Goal: Task Accomplishment & Management: Manage account settings

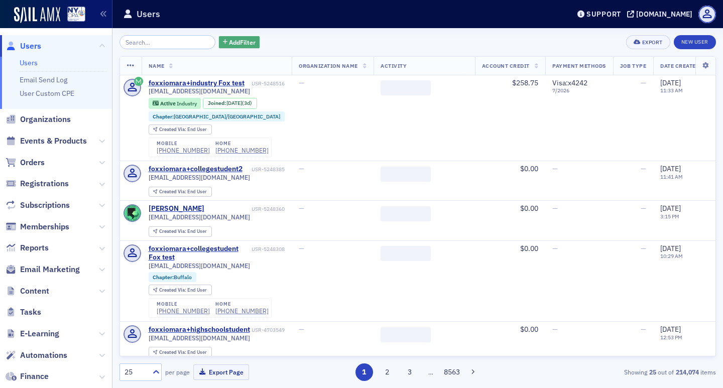
click at [242, 42] on span "Add Filter" at bounding box center [242, 42] width 27 height 9
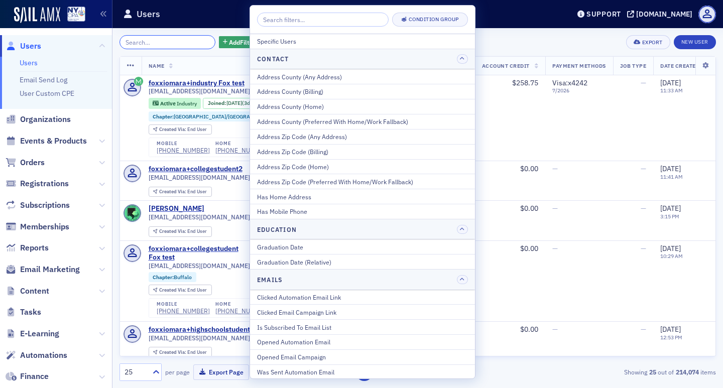
click at [151, 45] on input "search" at bounding box center [168, 42] width 96 height 14
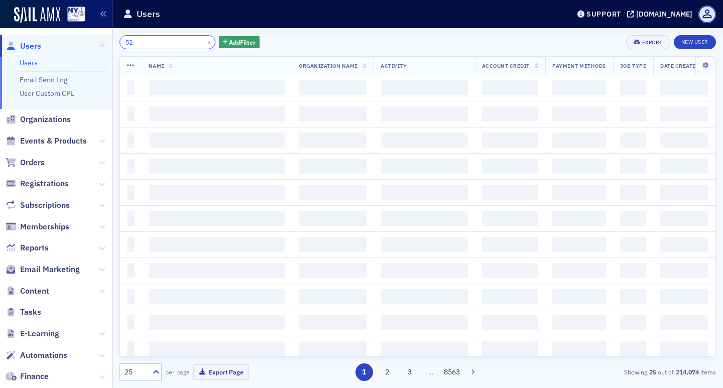
type input "5"
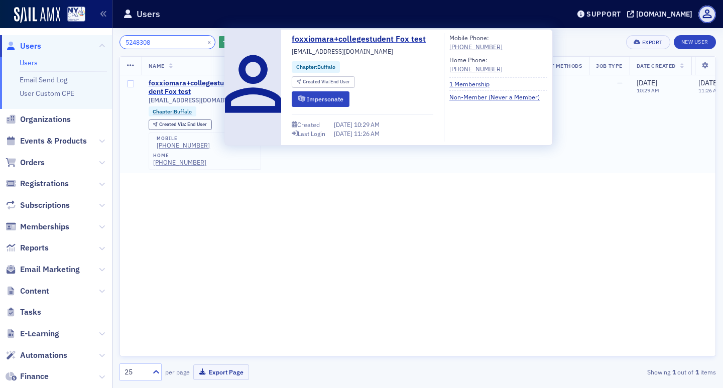
type input "5248308"
click at [194, 80] on div "foxxiomara+collegestudent Fox test" at bounding box center [187, 88] width 77 height 18
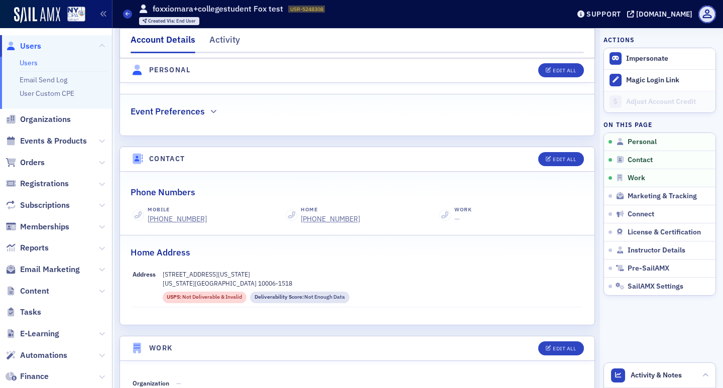
scroll to position [402, 0]
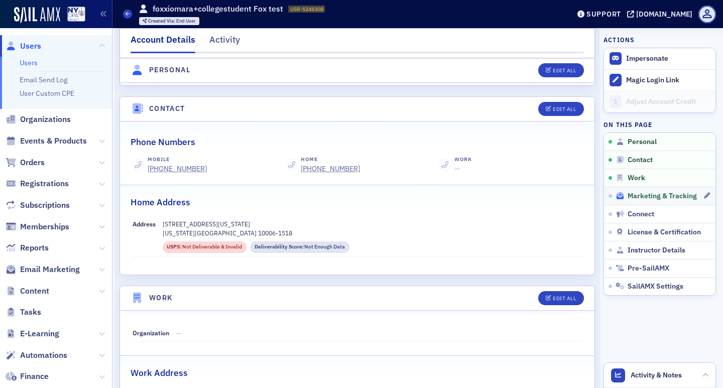
click at [654, 199] on span "Marketing & Tracking" at bounding box center [662, 196] width 69 height 9
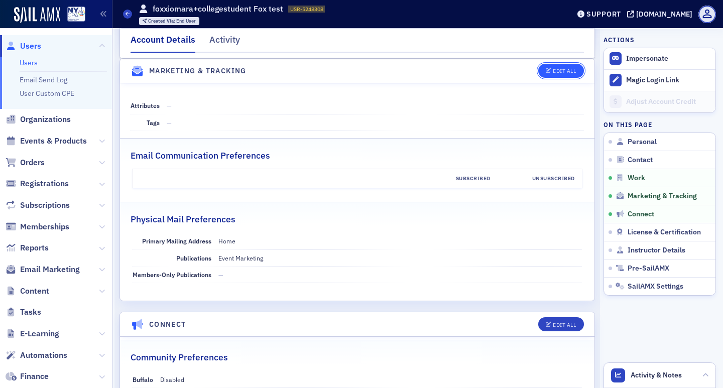
click at [553, 72] on div "Edit All" at bounding box center [564, 71] width 23 height 6
select select "US"
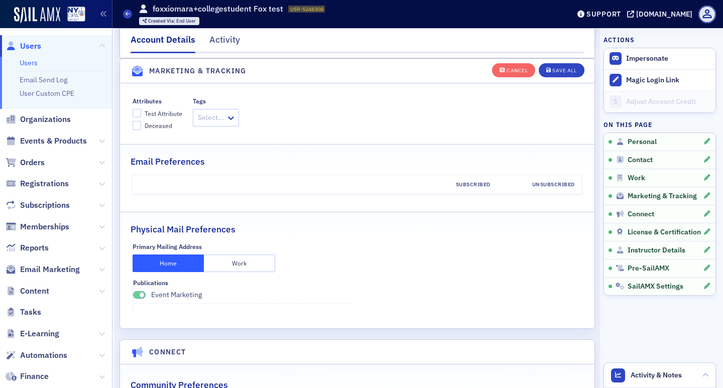
scroll to position [1145, 0]
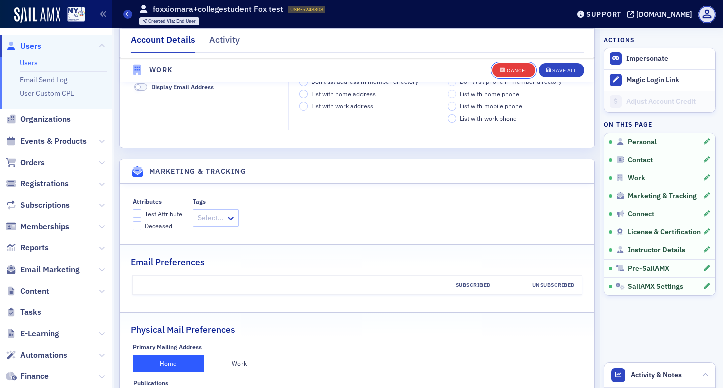
click at [508, 68] on div "Cancel" at bounding box center [517, 71] width 21 height 6
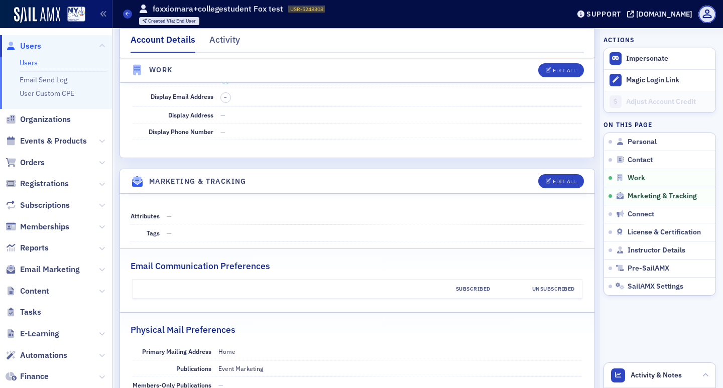
scroll to position [961, 0]
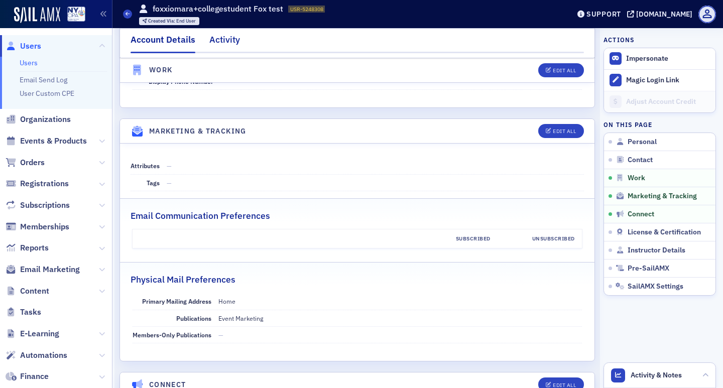
click at [223, 37] on div "Activity" at bounding box center [224, 42] width 31 height 19
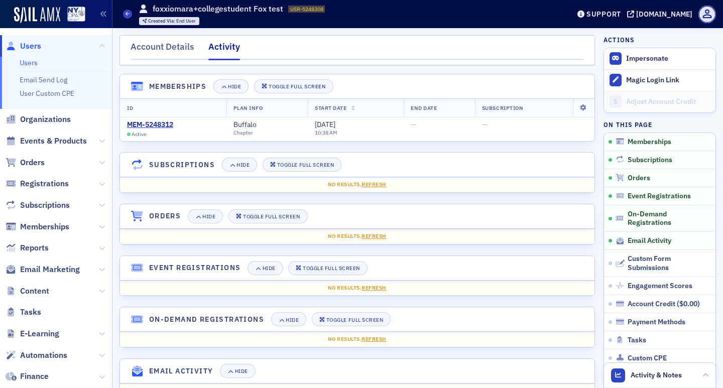
click at [29, 67] on link "Users" at bounding box center [29, 62] width 18 height 9
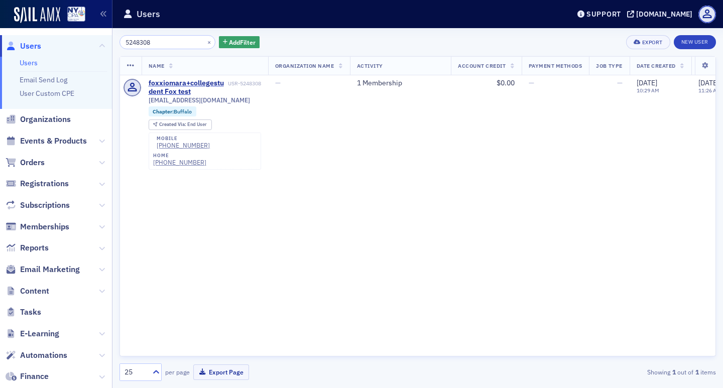
drag, startPoint x: 163, startPoint y: 43, endPoint x: 115, endPoint y: 36, distance: 48.7
click at [115, 36] on div "5248308 × Add Filter Export New User Name Organization Name Activity Account Cr…" at bounding box center [418, 208] width 611 height 360
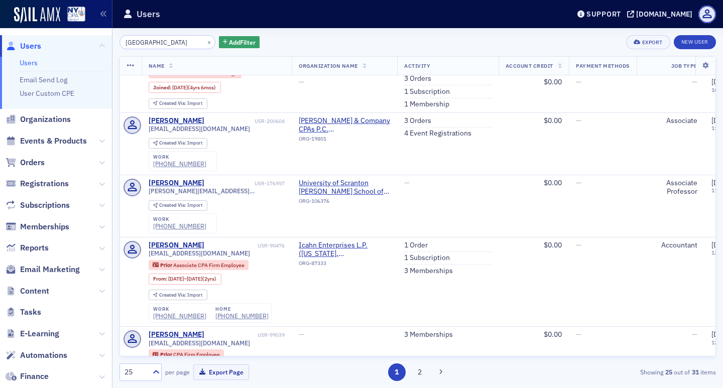
scroll to position [603, 0]
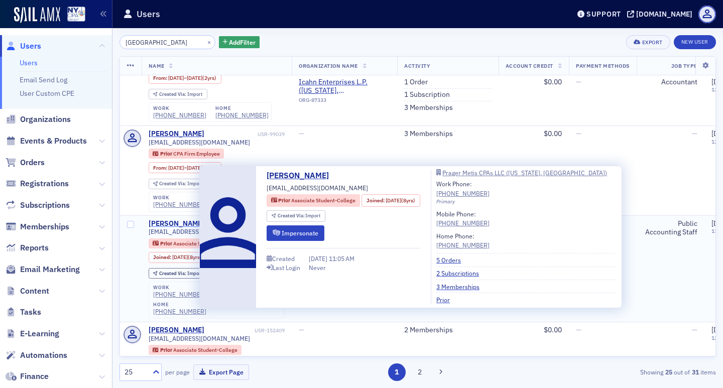
type input "[GEOGRAPHIC_DATA]"
click at [182, 229] on div "[PERSON_NAME]" at bounding box center [177, 223] width 56 height 9
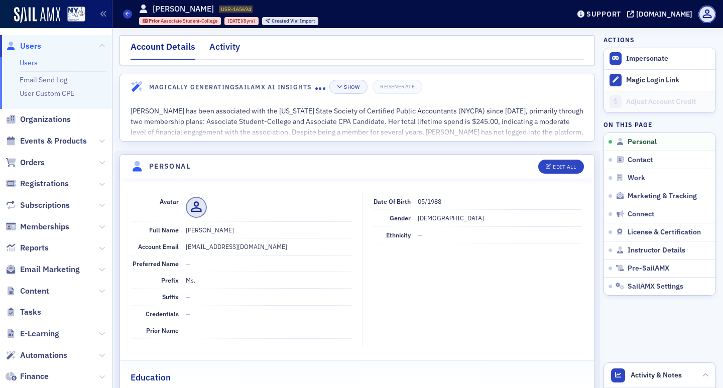
click at [220, 42] on div "Activity" at bounding box center [224, 49] width 31 height 19
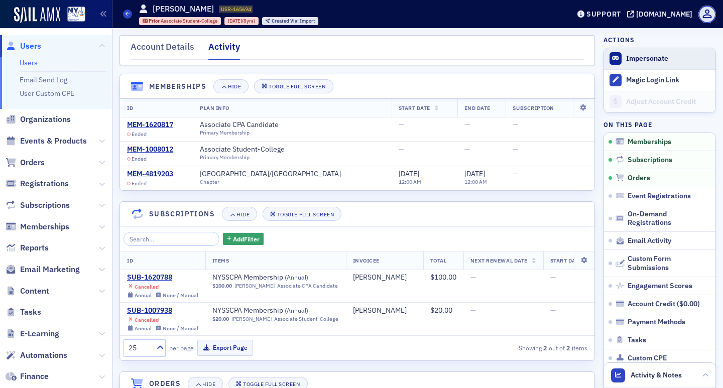
click at [635, 52] on span "Impersonate" at bounding box center [660, 58] width 112 height 21
click at [642, 60] on button "Impersonate" at bounding box center [647, 58] width 42 height 9
click at [30, 67] on link "Users" at bounding box center [29, 62] width 18 height 9
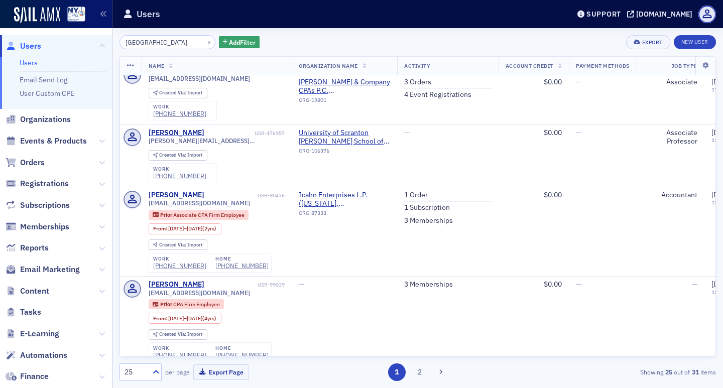
scroll to position [703, 0]
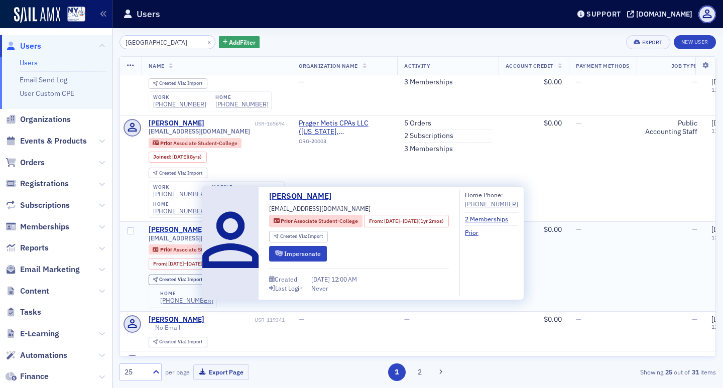
click at [168, 235] on div "[PERSON_NAME]" at bounding box center [177, 230] width 56 height 9
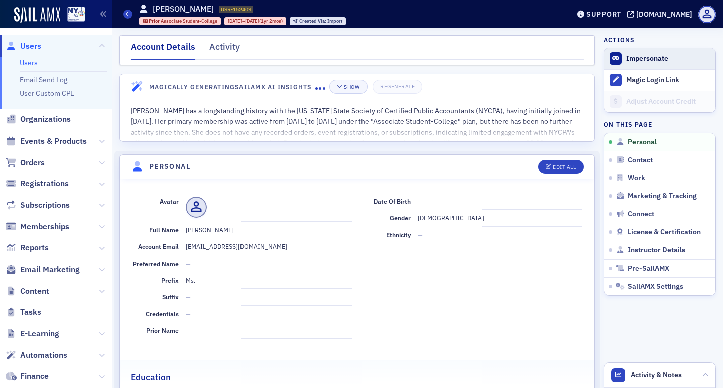
click at [644, 55] on button "Impersonate" at bounding box center [647, 58] width 42 height 9
click at [30, 64] on link "Users" at bounding box center [29, 62] width 18 height 9
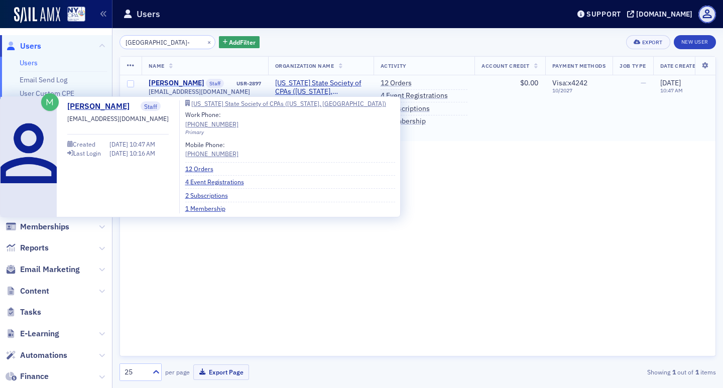
type input "[GEOGRAPHIC_DATA]-"
click at [182, 83] on div "[PERSON_NAME]" at bounding box center [177, 83] width 56 height 9
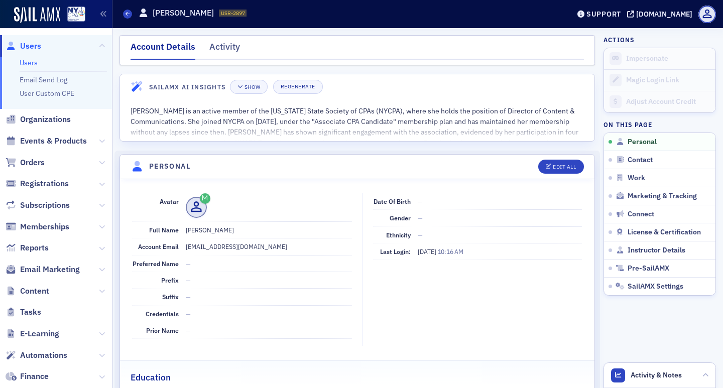
click at [29, 65] on link "Users" at bounding box center [29, 62] width 18 height 9
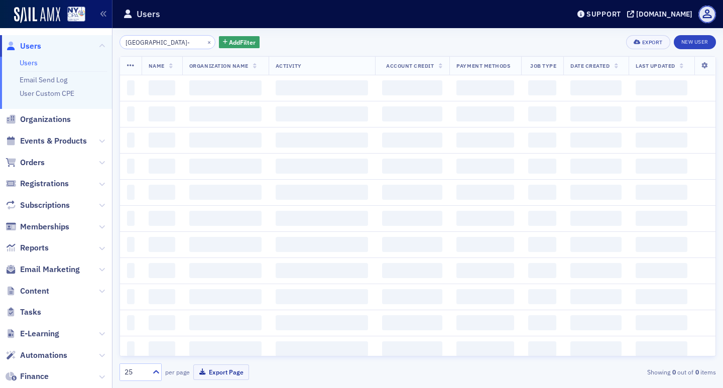
drag, startPoint x: 167, startPoint y: 44, endPoint x: 86, endPoint y: 33, distance: 81.7
click at [86, 33] on div "Users Users Email Send Log User Custom CPE Organizations Events & Products Orde…" at bounding box center [361, 194] width 723 height 388
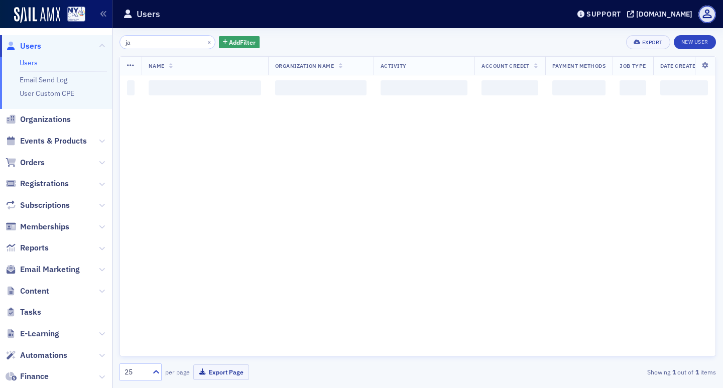
type input "j"
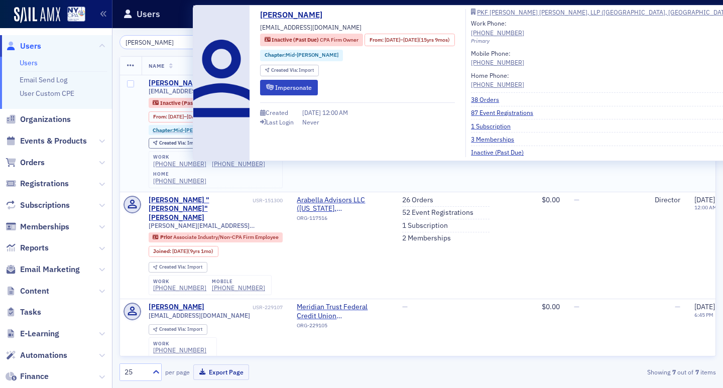
type input "[PERSON_NAME]"
click at [168, 84] on div "[PERSON_NAME]" at bounding box center [177, 83] width 56 height 9
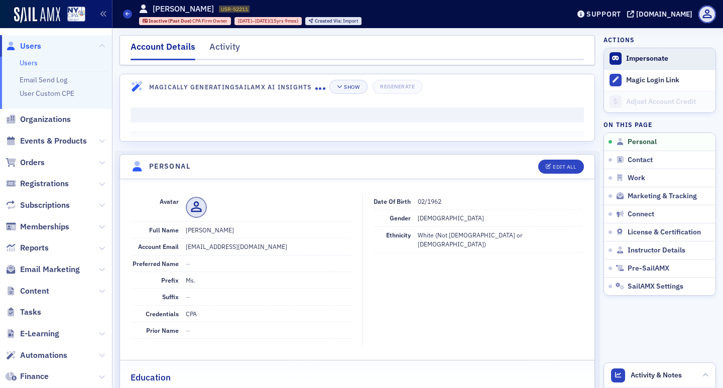
click at [631, 58] on button "Impersonate" at bounding box center [647, 58] width 42 height 9
